Goal: Task Accomplishment & Management: Manage account settings

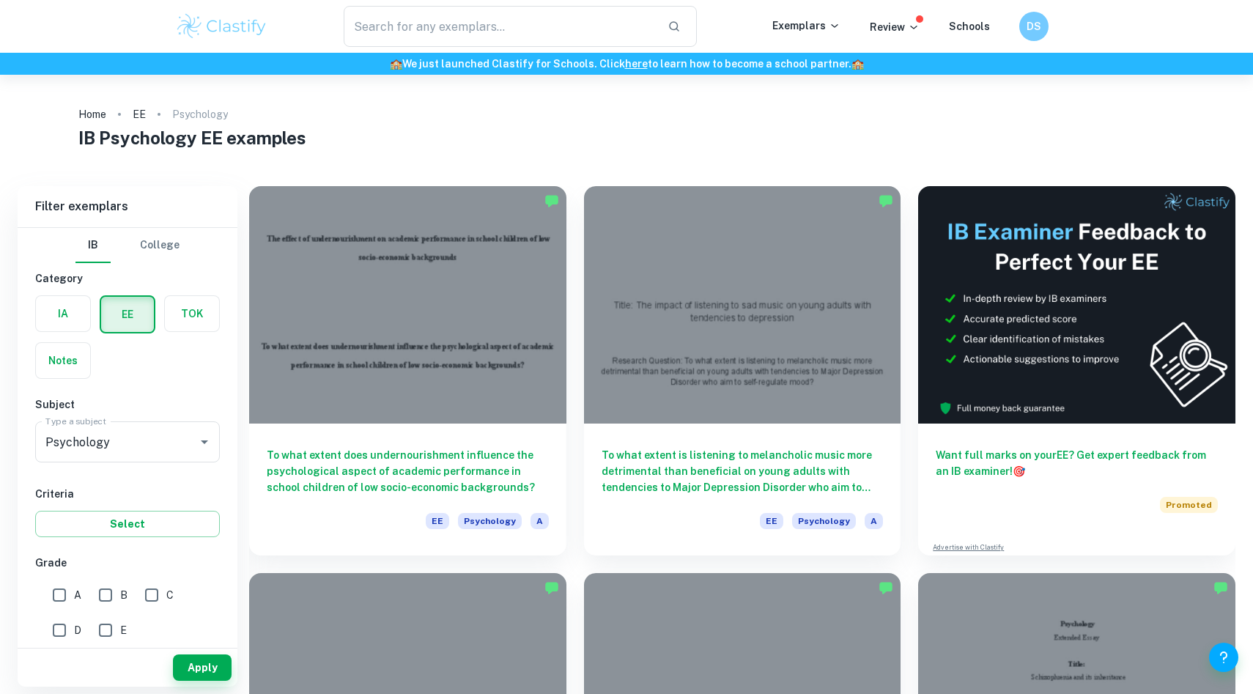
click at [890, 106] on ol "Home EE Psychology" at bounding box center [626, 114] width 1097 height 21
click at [1034, 32] on h6 "DS" at bounding box center [1035, 26] width 18 height 17
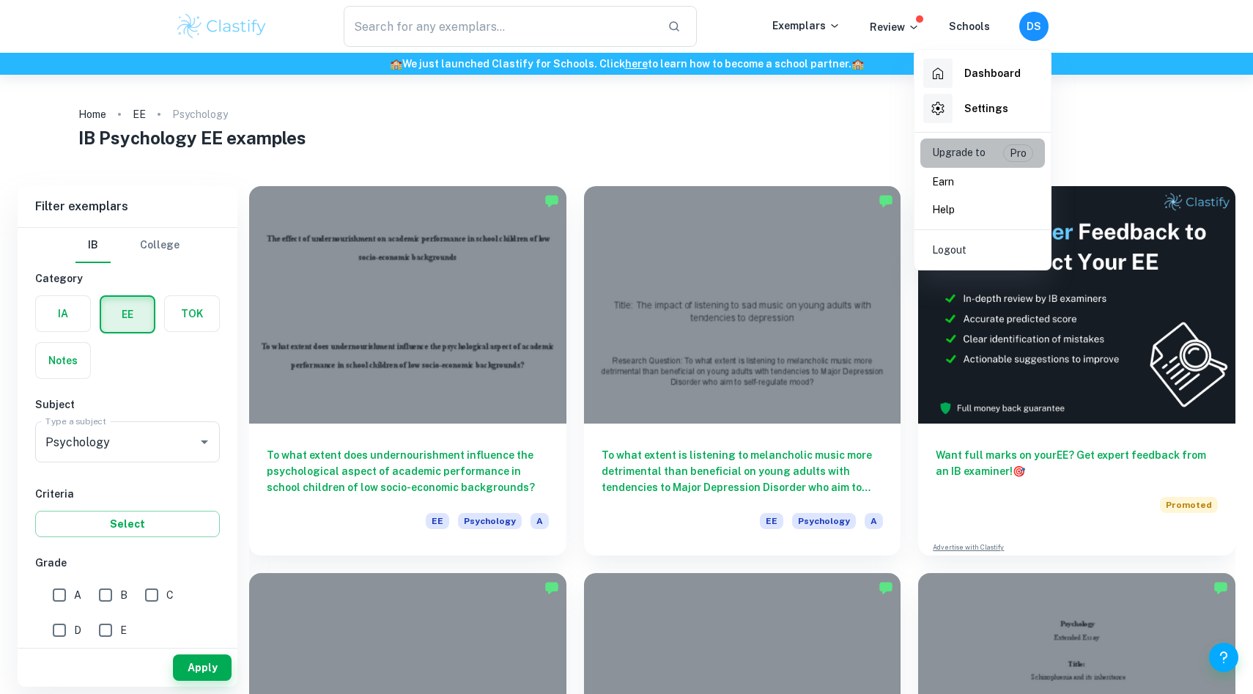
click at [979, 158] on p "Upgrade to" at bounding box center [959, 153] width 54 height 18
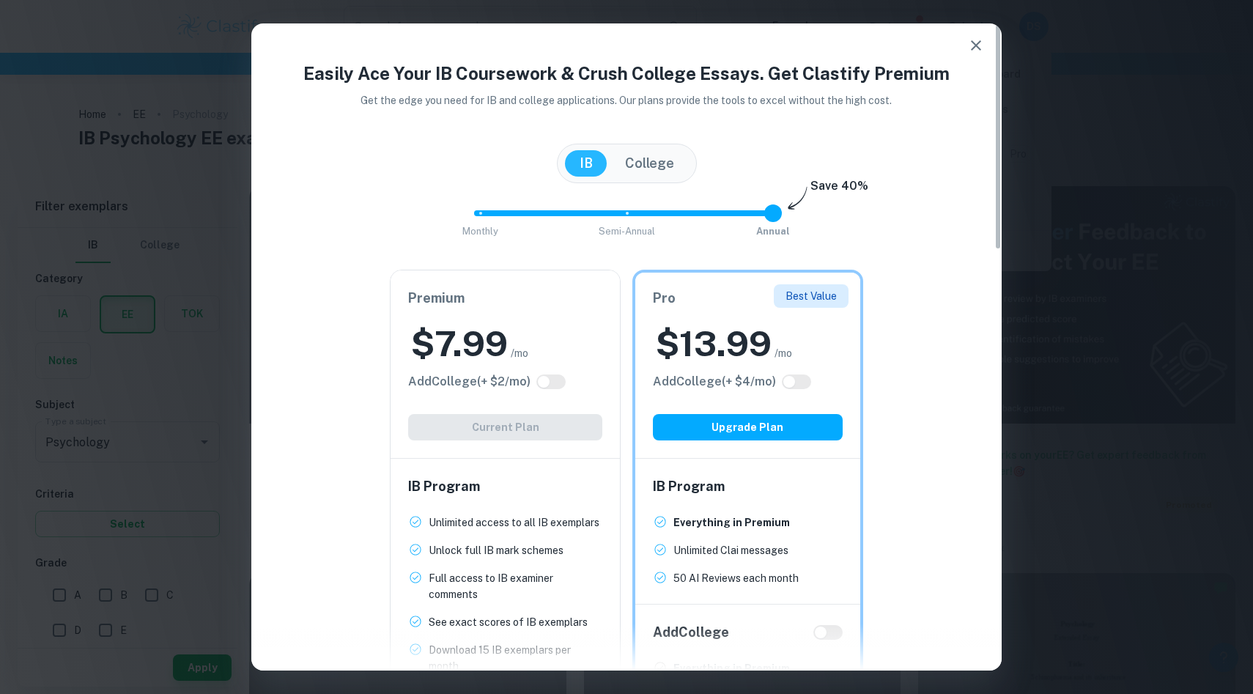
click at [982, 60] on h4 "Easily Ace Your IB Coursework & Crush College Essays. Get Clastify Premium" at bounding box center [626, 73] width 715 height 26
click at [983, 56] on button "button" at bounding box center [976, 45] width 29 height 29
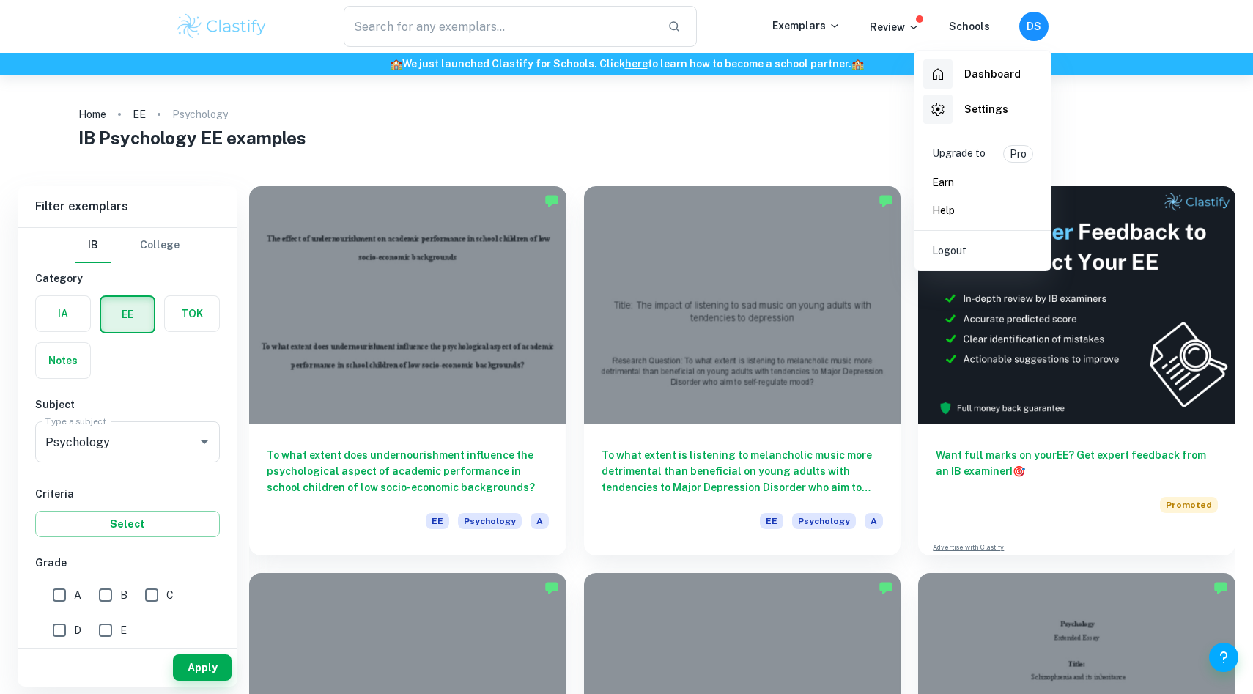
click at [1000, 96] on div "Settings" at bounding box center [966, 109] width 85 height 29
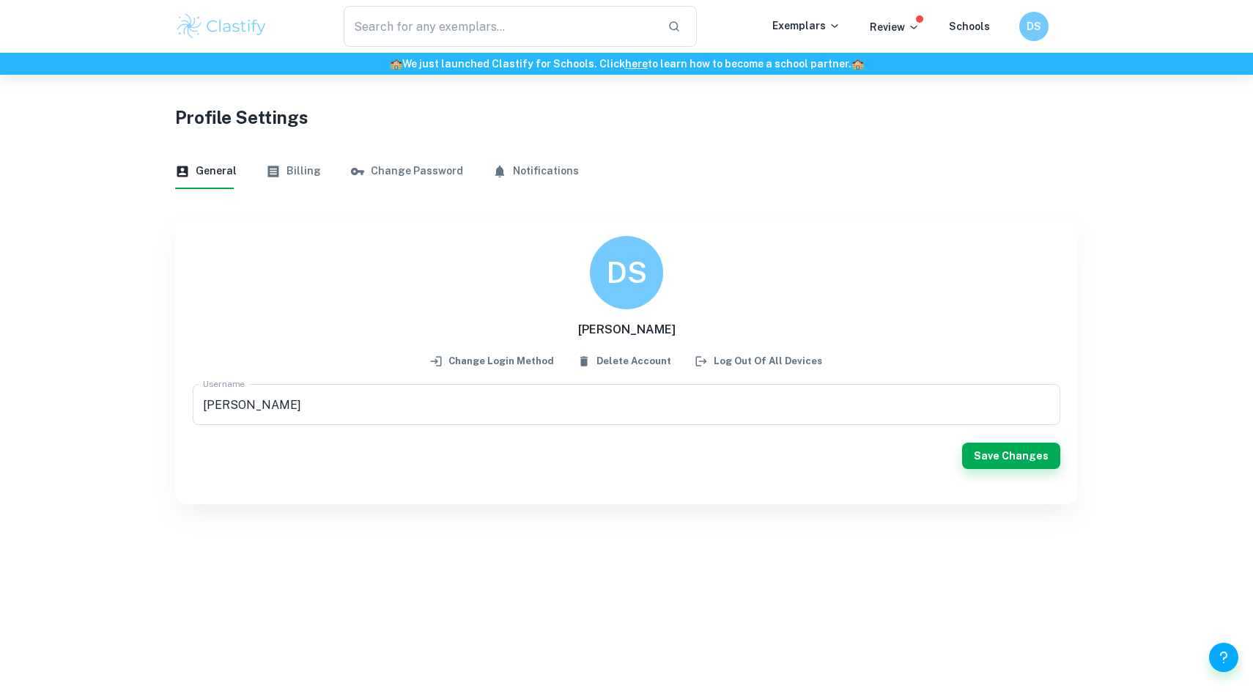
click at [275, 158] on button "Billing" at bounding box center [293, 171] width 55 height 35
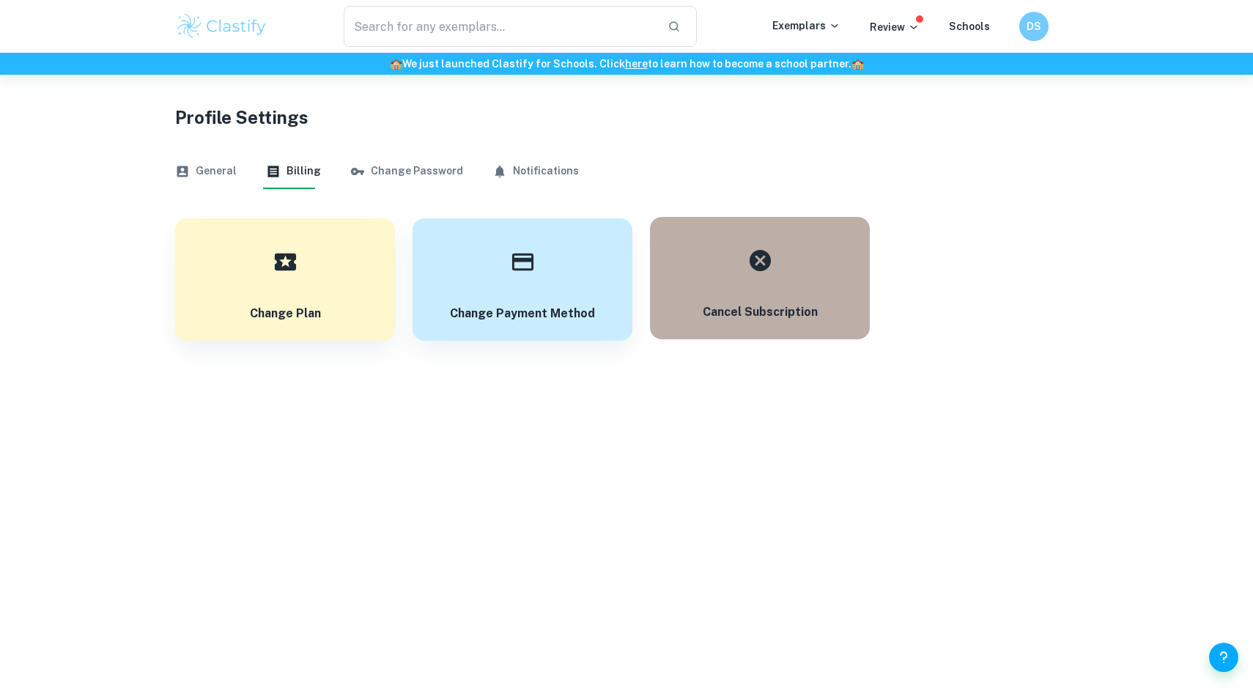
click at [726, 291] on button "Cancel subscription" at bounding box center [760, 278] width 220 height 122
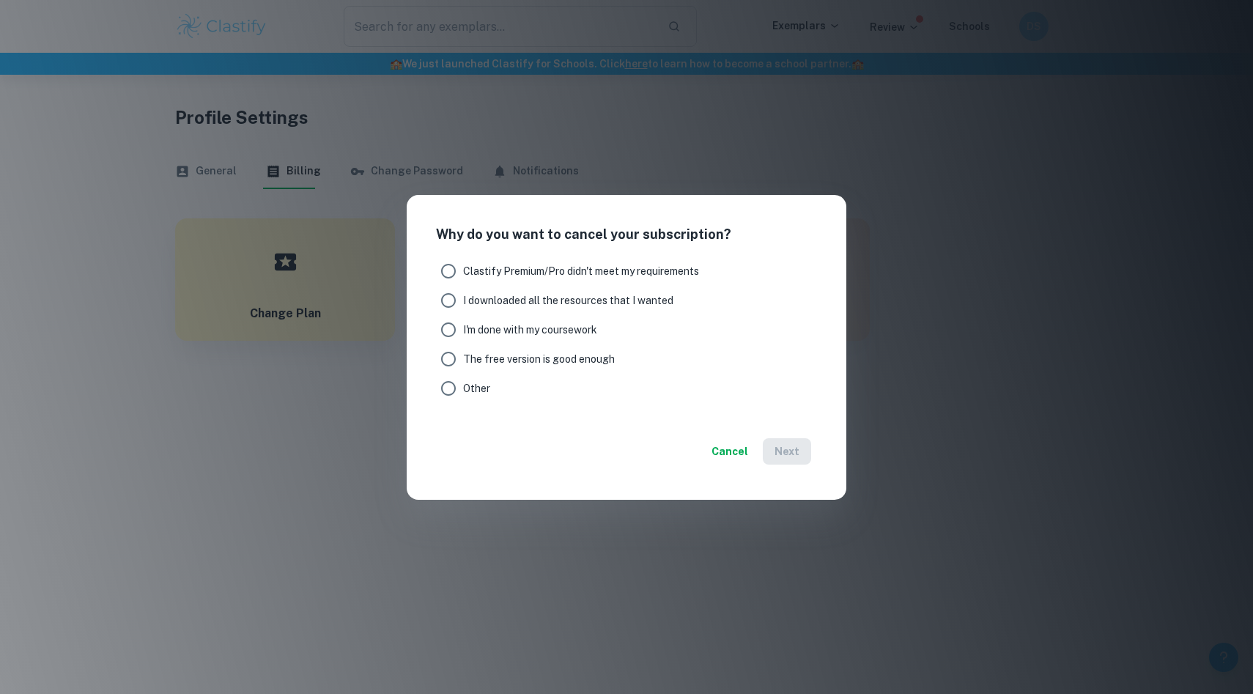
click at [639, 315] on label "I'm done with my coursework" at bounding box center [625, 329] width 383 height 29
click at [463, 315] on input "I'm done with my coursework" at bounding box center [448, 329] width 29 height 29
radio input "true"
click at [784, 449] on button "Next" at bounding box center [787, 451] width 48 height 26
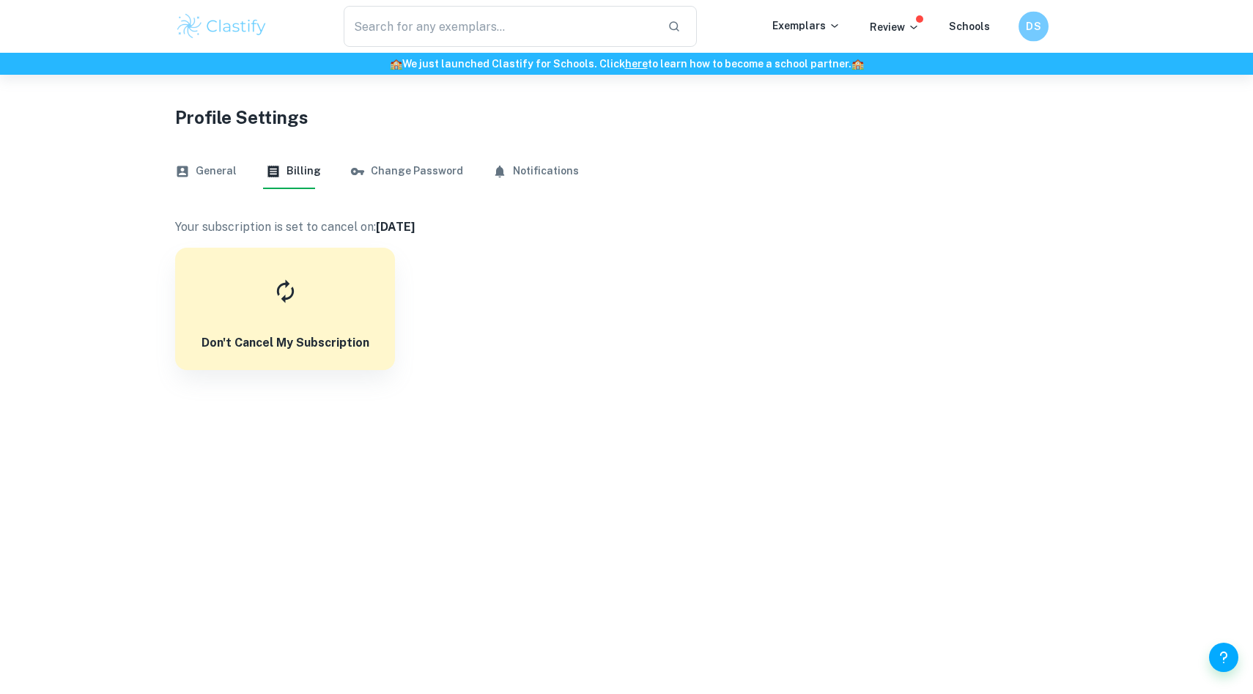
click at [1031, 34] on div "DS" at bounding box center [1034, 27] width 30 height 30
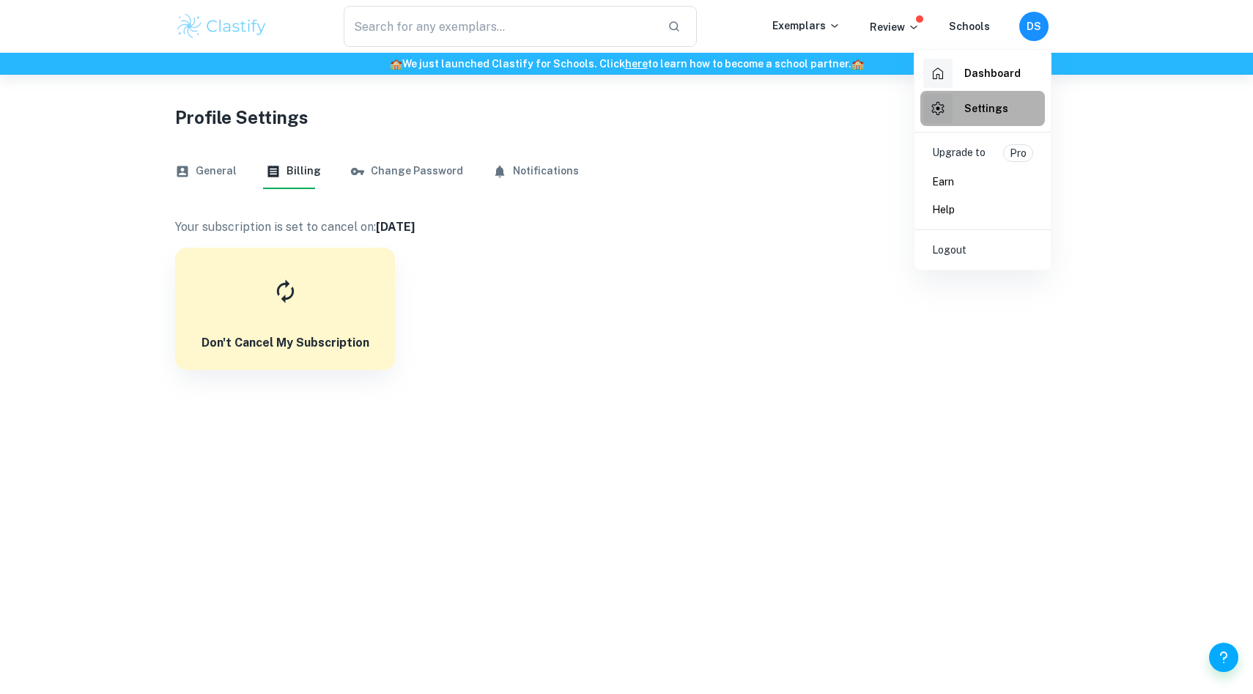
click at [996, 106] on h6 "Settings" at bounding box center [987, 108] width 44 height 16
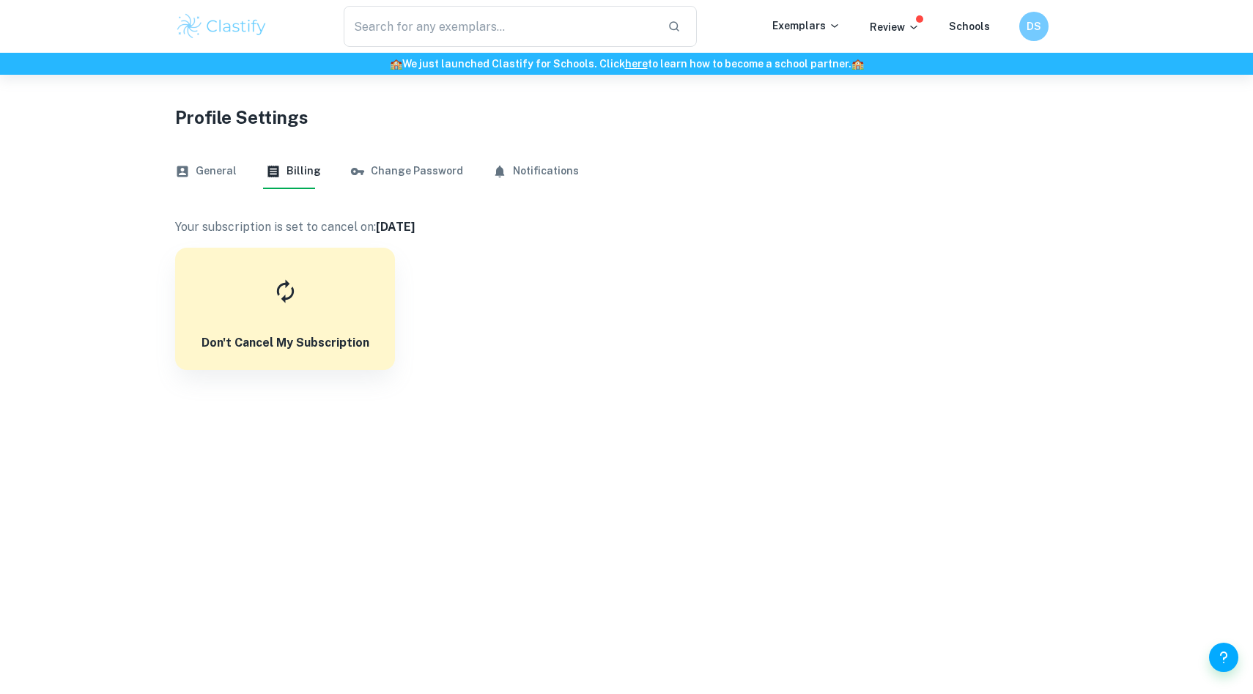
click at [211, 177] on button "General" at bounding box center [206, 171] width 62 height 35
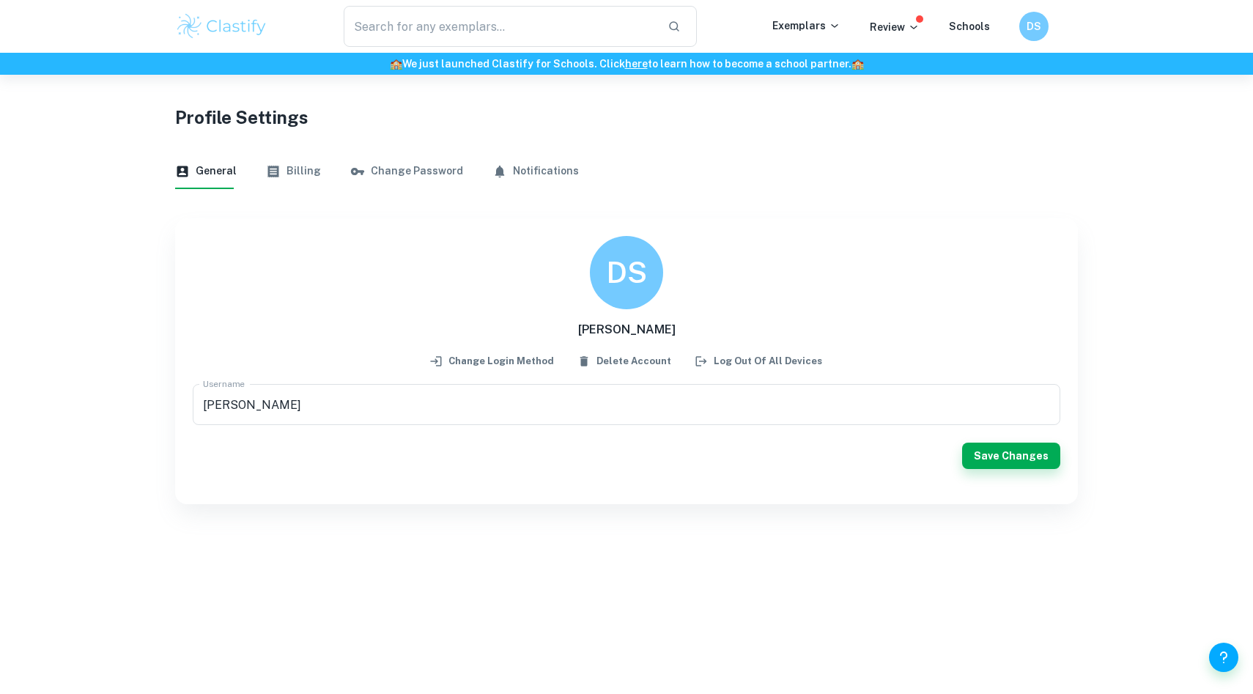
click at [416, 171] on button "Change Password" at bounding box center [406, 171] width 113 height 35
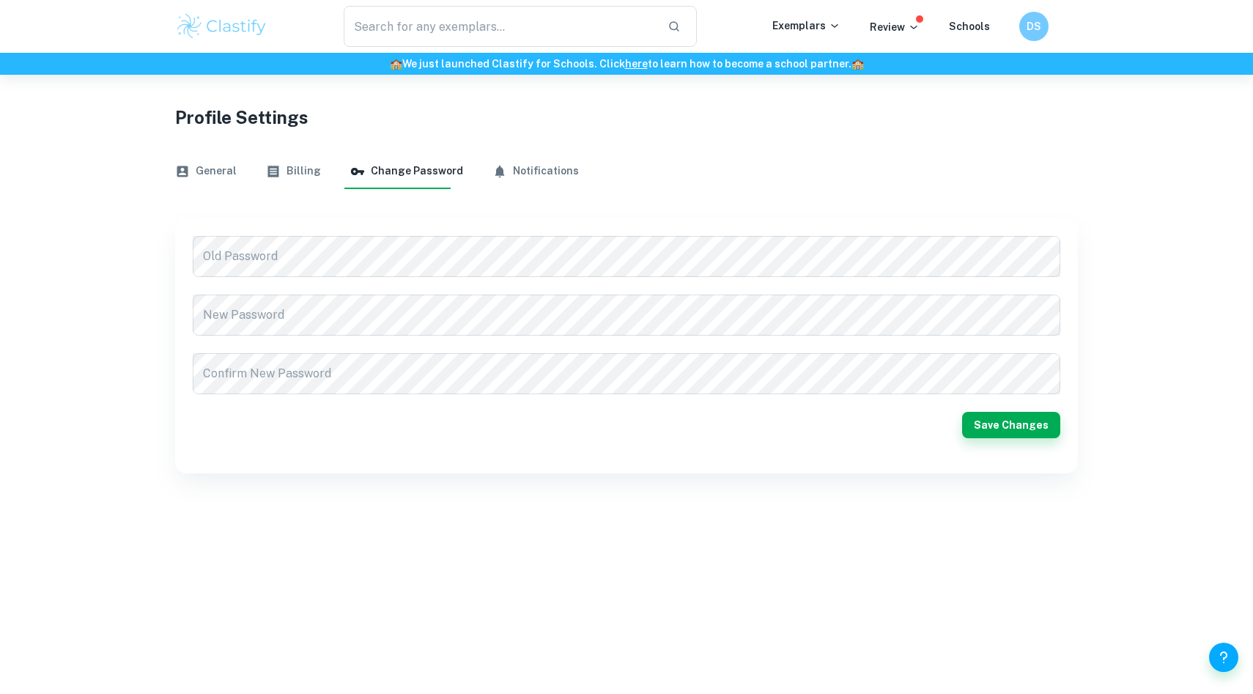
click at [494, 173] on icon "button" at bounding box center [500, 171] width 15 height 15
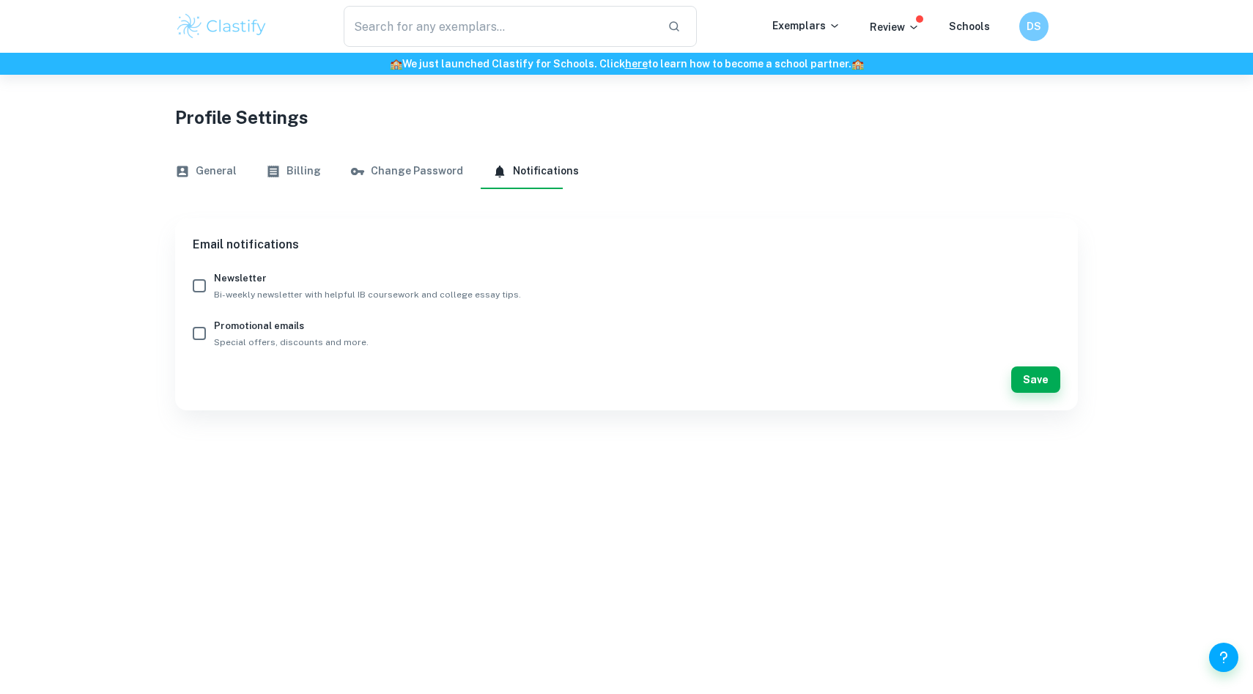
click at [429, 177] on button "Change Password" at bounding box center [406, 171] width 113 height 35
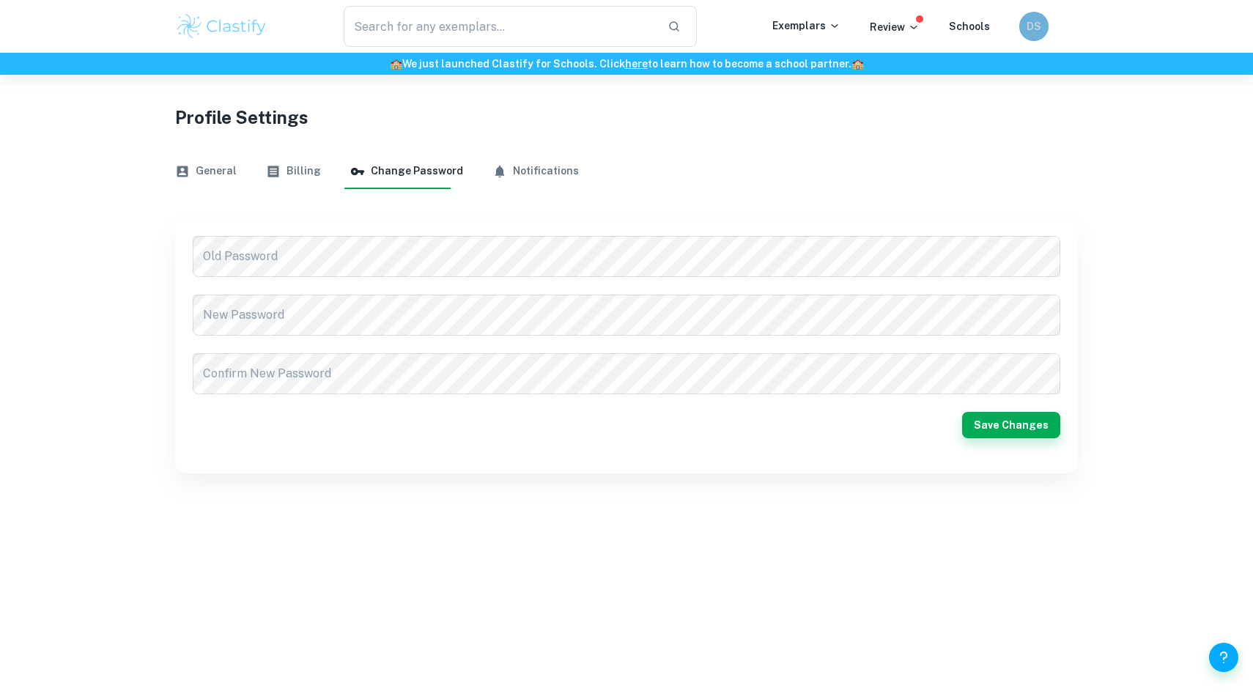
click at [1037, 20] on h6 "DS" at bounding box center [1034, 26] width 17 height 16
